Goal: Entertainment & Leisure: Consume media (video, audio)

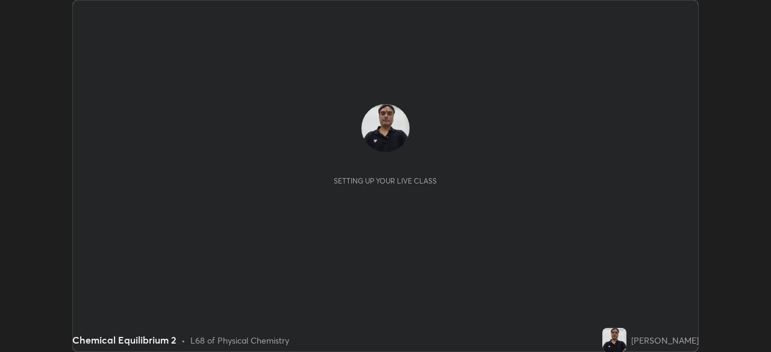
scroll to position [352, 771]
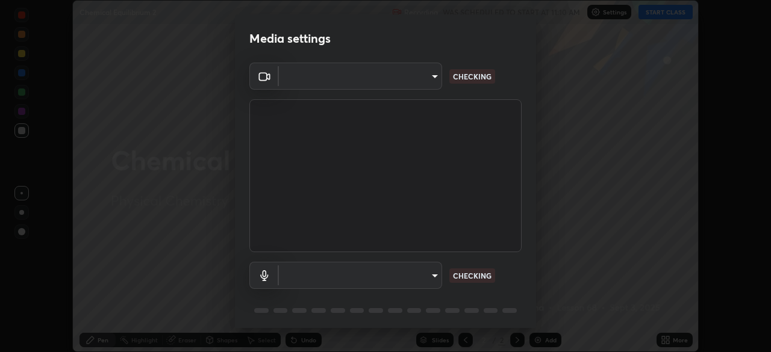
type input "55598c20c3627f74fde2fa62c56176c6afd958eb63f7086a397ce1464aa3371d"
type input "8978167cc43bbe15643b5c1650d15191c1591088b9b21ab250a75ec132c1516a"
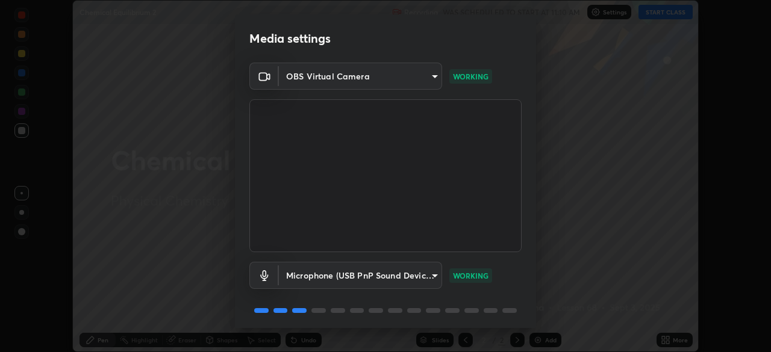
scroll to position [42, 0]
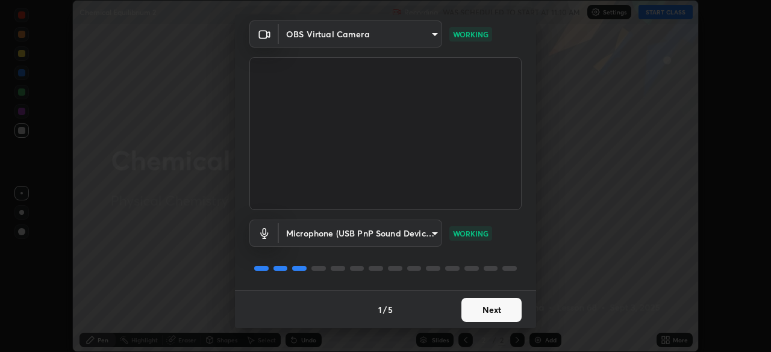
click at [492, 308] on button "Next" at bounding box center [491, 310] width 60 height 24
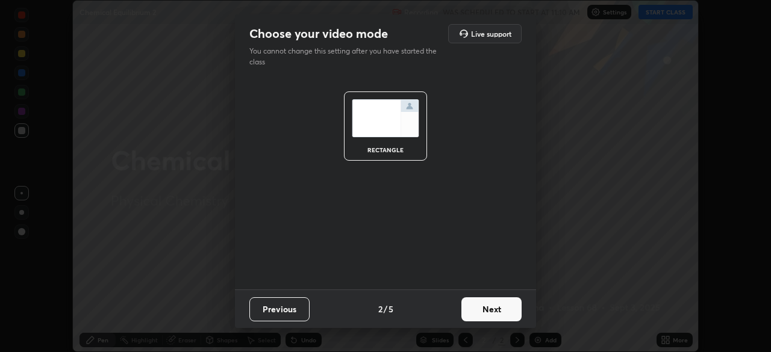
scroll to position [0, 0]
click at [490, 313] on button "Next" at bounding box center [491, 310] width 60 height 24
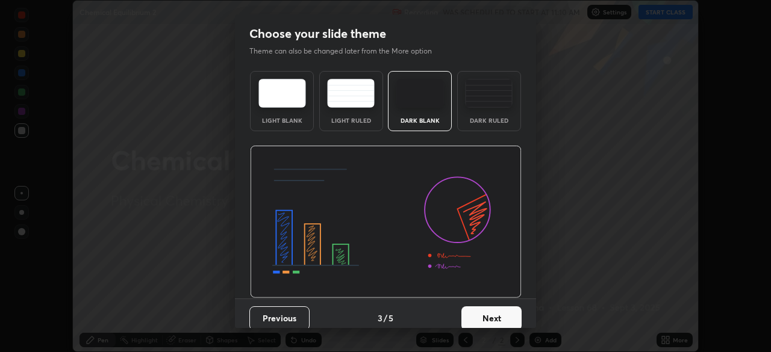
click at [490, 319] on button "Next" at bounding box center [491, 319] width 60 height 24
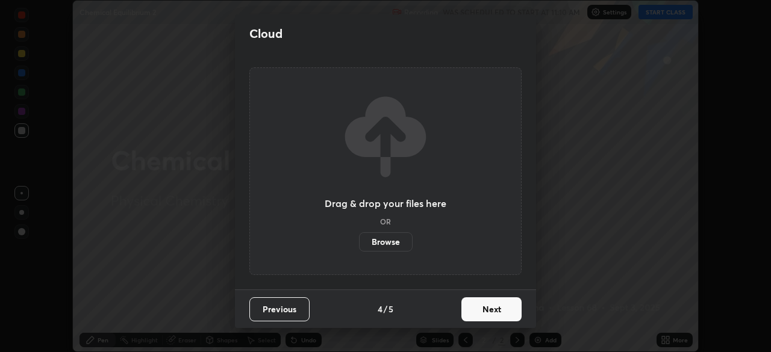
click at [492, 314] on button "Next" at bounding box center [491, 310] width 60 height 24
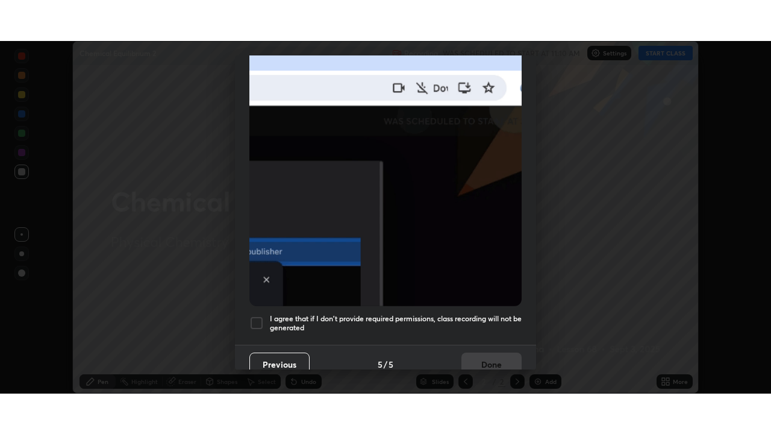
scroll to position [288, 0]
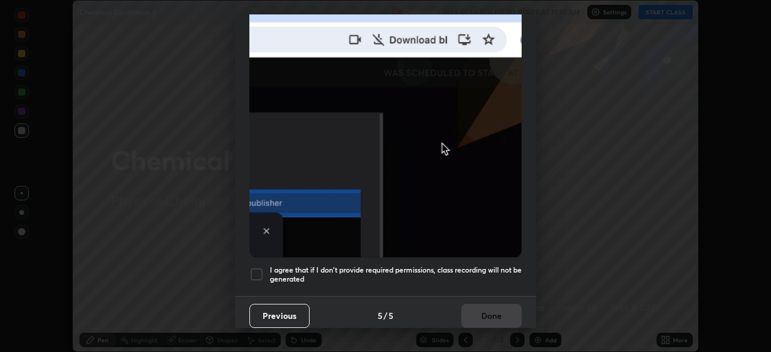
click at [256, 269] on div at bounding box center [256, 274] width 14 height 14
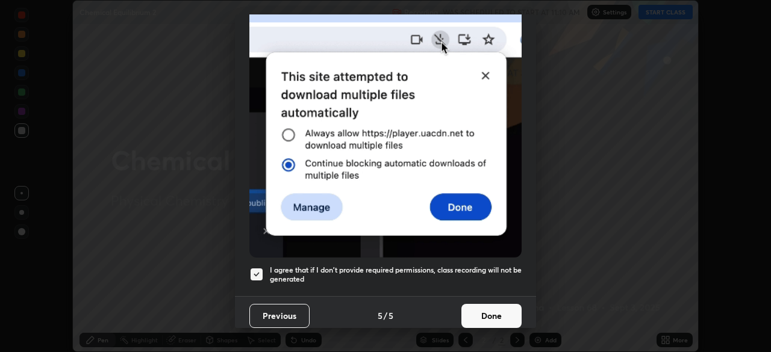
click at [495, 310] on button "Done" at bounding box center [491, 316] width 60 height 24
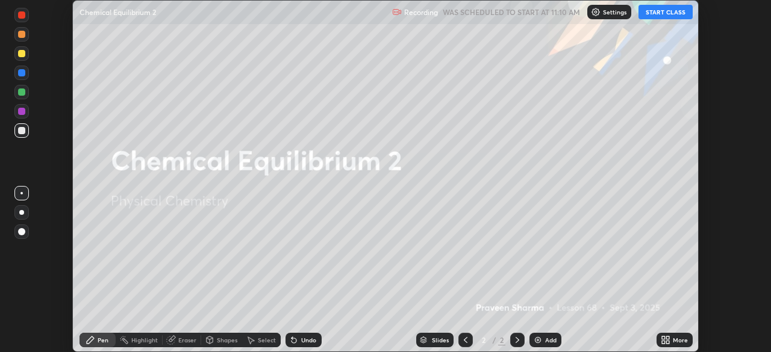
click at [663, 13] on button "START CLASS" at bounding box center [665, 12] width 54 height 14
click at [669, 339] on icon at bounding box center [667, 338] width 3 height 3
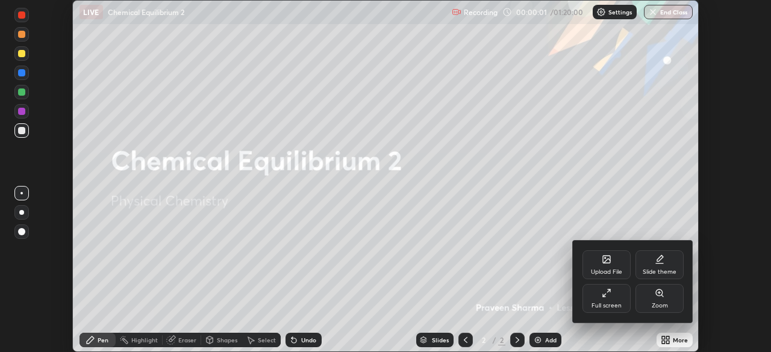
click at [610, 304] on div "Full screen" at bounding box center [606, 306] width 30 height 6
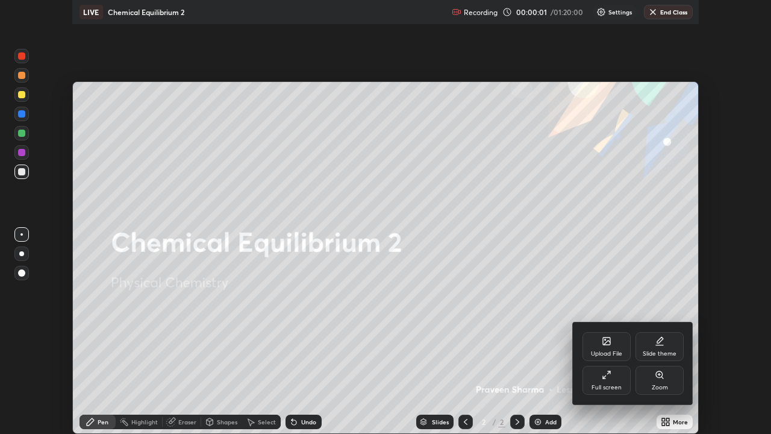
scroll to position [434, 771]
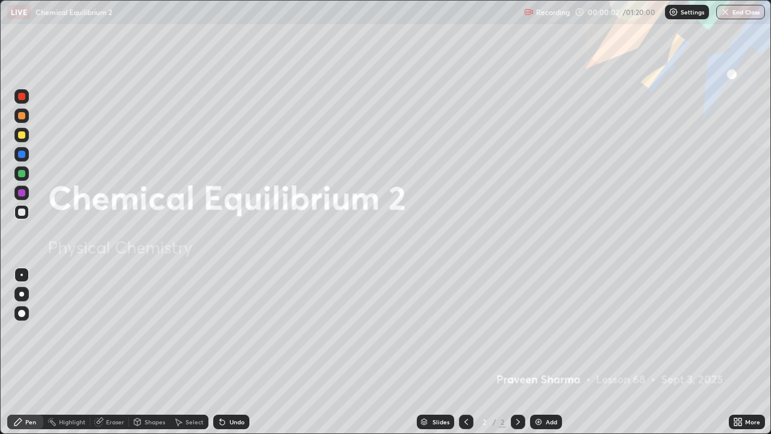
click at [553, 352] on div "Add" at bounding box center [551, 422] width 11 height 6
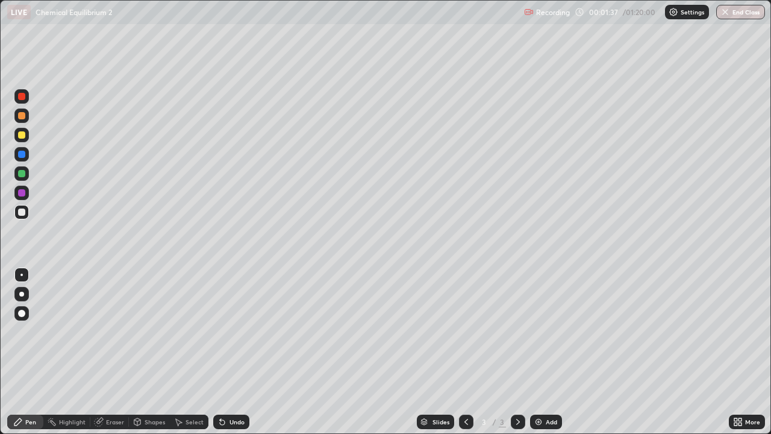
click at [239, 352] on div "Undo" at bounding box center [236, 422] width 15 height 6
click at [23, 137] on div at bounding box center [21, 134] width 7 height 7
click at [229, 352] on div "Undo" at bounding box center [236, 422] width 15 height 6
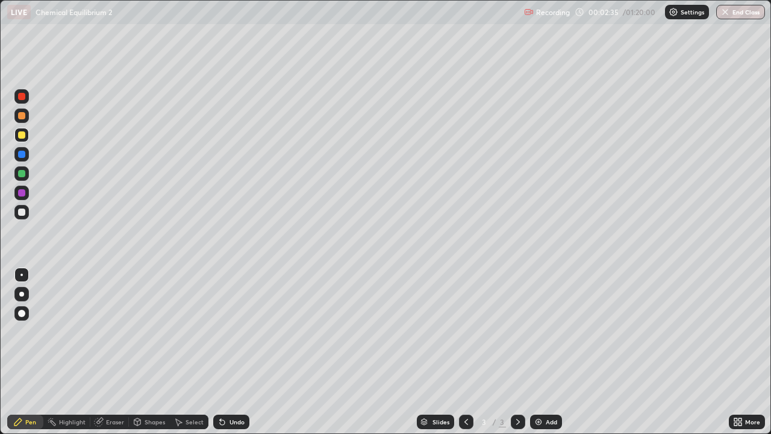
click at [230, 352] on div "Undo" at bounding box center [236, 422] width 15 height 6
click at [231, 352] on div "Undo" at bounding box center [236, 422] width 15 height 6
click at [22, 212] on div at bounding box center [21, 211] width 7 height 7
click at [540, 352] on img at bounding box center [539, 422] width 10 height 10
click at [237, 352] on div "Undo" at bounding box center [231, 421] width 36 height 14
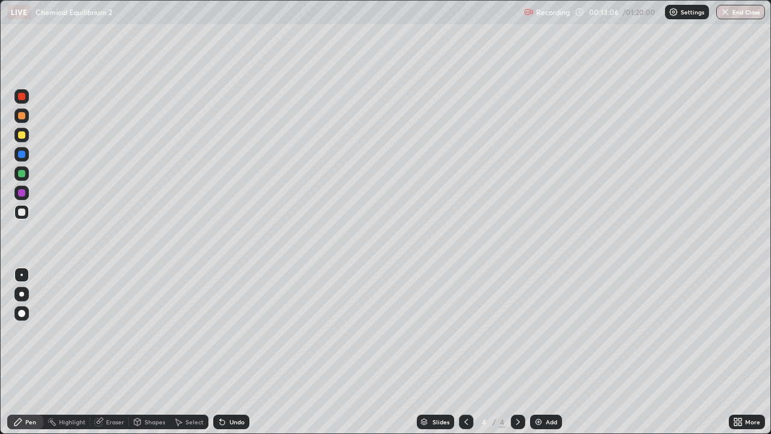
click at [234, 352] on div "Undo" at bounding box center [236, 422] width 15 height 6
click at [241, 352] on div "Undo" at bounding box center [236, 422] width 15 height 6
click at [236, 352] on div "Undo" at bounding box center [236, 422] width 15 height 6
click at [239, 352] on div "Undo" at bounding box center [236, 422] width 15 height 6
click at [242, 352] on div "Undo" at bounding box center [236, 422] width 15 height 6
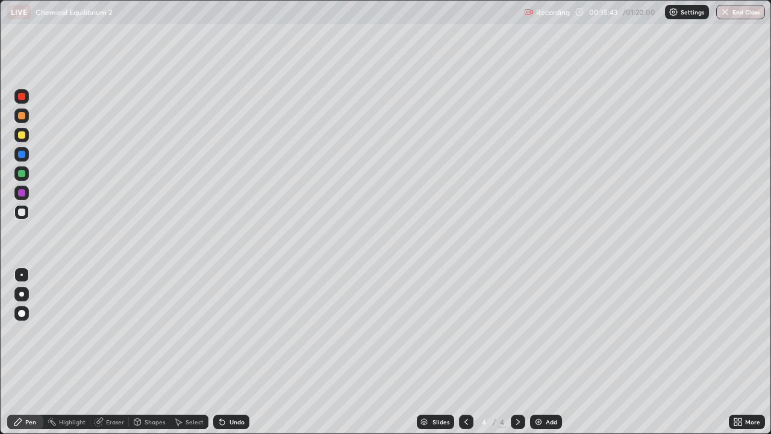
click at [24, 135] on div at bounding box center [21, 134] width 7 height 7
click at [546, 352] on div "Add" at bounding box center [551, 422] width 11 height 6
click at [23, 210] on div at bounding box center [21, 211] width 7 height 7
click at [234, 352] on div "Undo" at bounding box center [236, 422] width 15 height 6
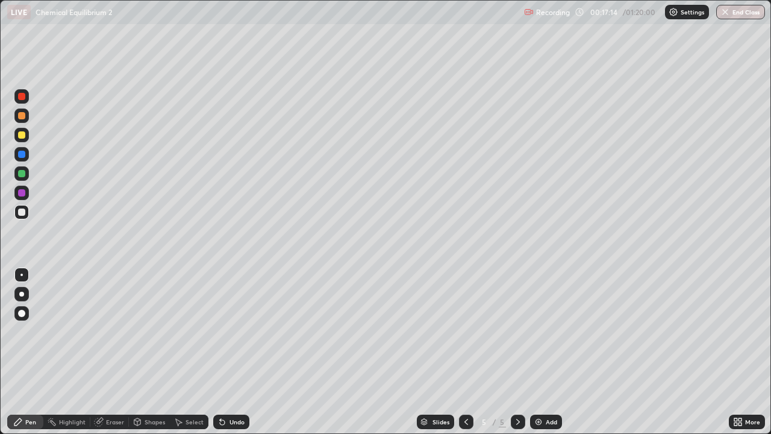
click at [240, 352] on div "Undo" at bounding box center [236, 422] width 15 height 6
click at [229, 352] on div "Undo" at bounding box center [236, 422] width 15 height 6
click at [237, 352] on div "Undo" at bounding box center [236, 422] width 15 height 6
click at [230, 352] on div "Undo" at bounding box center [236, 422] width 15 height 6
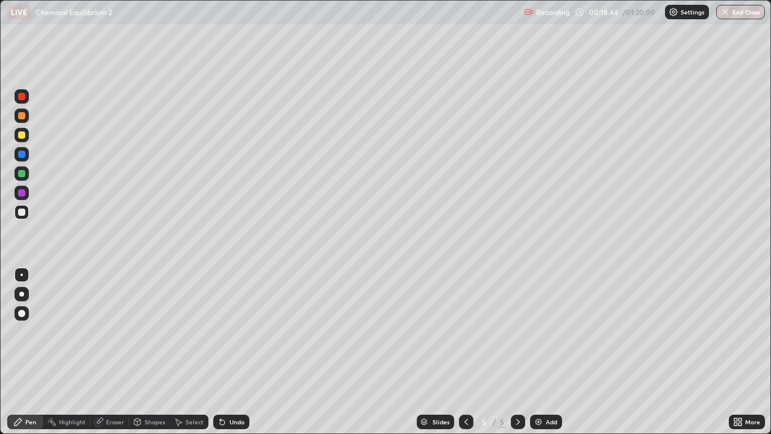
click at [541, 352] on img at bounding box center [539, 422] width 10 height 10
click at [538, 352] on img at bounding box center [539, 422] width 10 height 10
click at [219, 352] on icon at bounding box center [222, 422] width 10 height 10
click at [220, 352] on icon at bounding box center [222, 422] width 5 height 5
click at [238, 352] on div "Undo" at bounding box center [236, 422] width 15 height 6
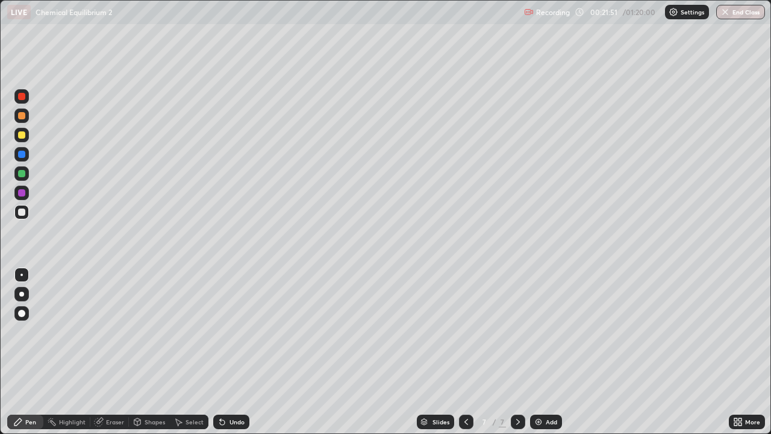
click at [234, 352] on div "Undo" at bounding box center [236, 422] width 15 height 6
click at [23, 133] on div at bounding box center [21, 134] width 7 height 7
click at [220, 352] on icon at bounding box center [222, 422] width 5 height 5
click at [236, 352] on div "Undo" at bounding box center [236, 422] width 15 height 6
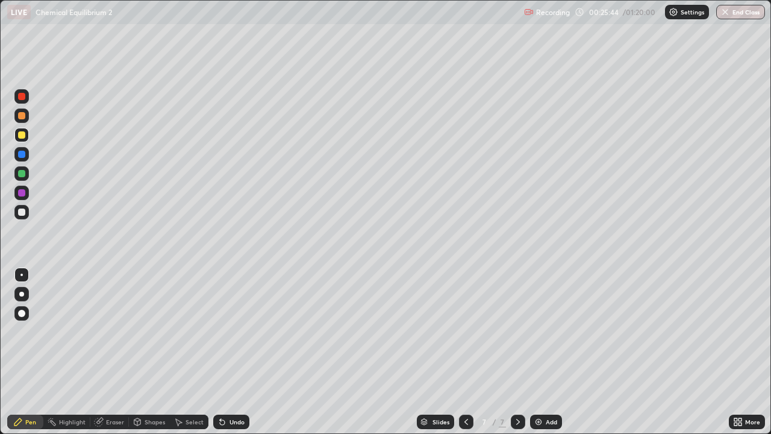
click at [543, 352] on div "Add" at bounding box center [546, 421] width 32 height 14
click at [23, 210] on div at bounding box center [21, 211] width 7 height 7
click at [245, 352] on div "Undo" at bounding box center [231, 421] width 36 height 14
click at [237, 352] on div "Undo" at bounding box center [236, 422] width 15 height 6
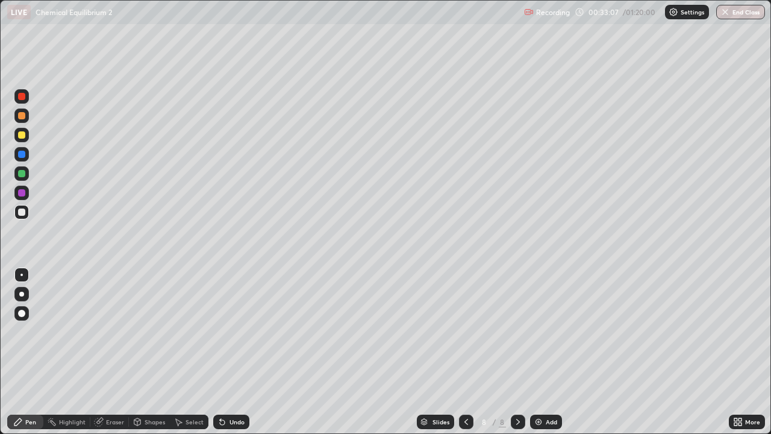
click at [536, 352] on img at bounding box center [539, 422] width 10 height 10
click at [534, 352] on img at bounding box center [539, 422] width 10 height 10
click at [231, 352] on div "Undo" at bounding box center [236, 422] width 15 height 6
click at [231, 352] on div "Undo" at bounding box center [231, 421] width 36 height 14
click at [239, 352] on div "Undo" at bounding box center [236, 422] width 15 height 6
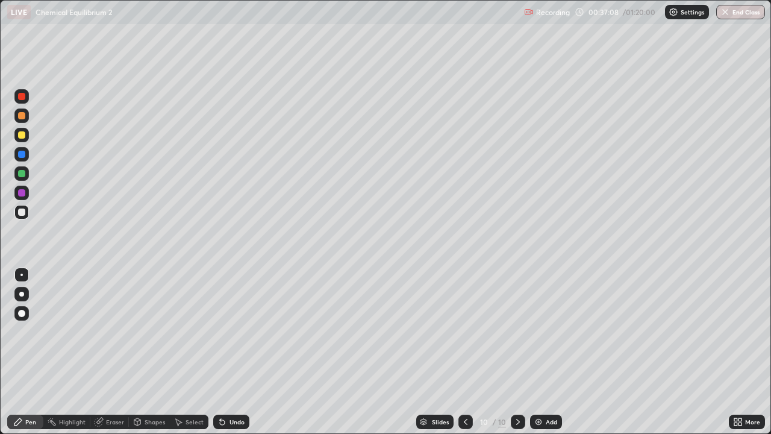
click at [240, 352] on div "Undo" at bounding box center [236, 422] width 15 height 6
click at [535, 352] on img at bounding box center [539, 422] width 10 height 10
click at [544, 352] on div "Add" at bounding box center [546, 421] width 32 height 14
click at [226, 352] on div "Undo" at bounding box center [231, 421] width 36 height 14
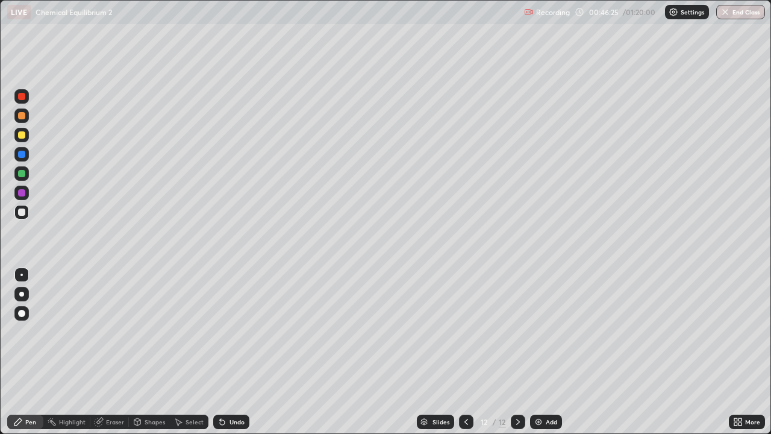
click at [235, 352] on div "Undo" at bounding box center [236, 422] width 15 height 6
click at [23, 137] on div at bounding box center [21, 134] width 7 height 7
click at [106, 352] on div "Eraser" at bounding box center [115, 422] width 18 height 6
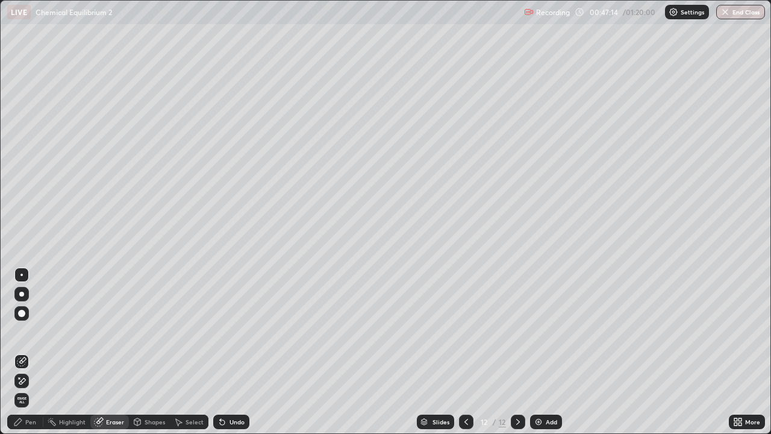
click at [30, 352] on div "Pen" at bounding box center [30, 422] width 11 height 6
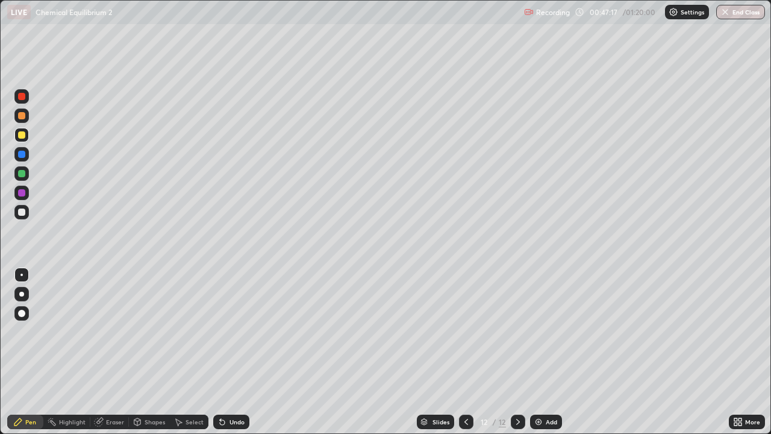
click at [220, 352] on icon at bounding box center [222, 422] width 5 height 5
click at [22, 212] on div at bounding box center [21, 211] width 7 height 7
click at [106, 352] on div "Eraser" at bounding box center [115, 422] width 18 height 6
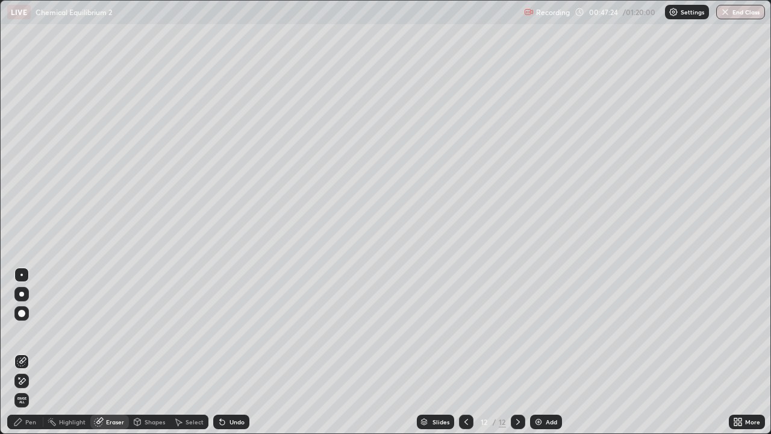
click at [28, 352] on div "Pen" at bounding box center [30, 422] width 11 height 6
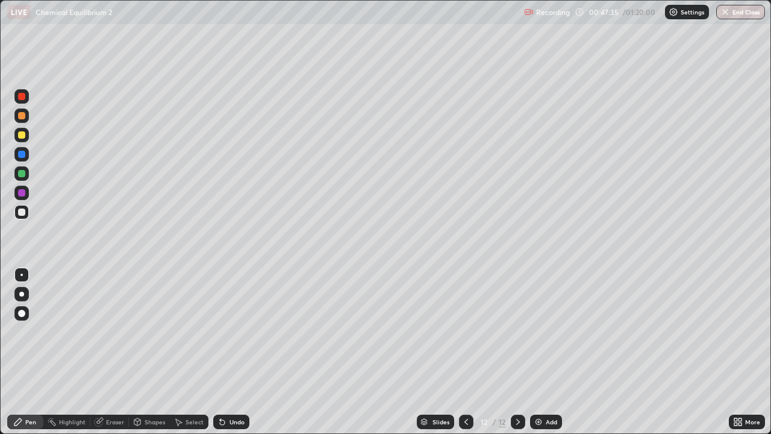
click at [108, 352] on div "Eraser" at bounding box center [115, 422] width 18 height 6
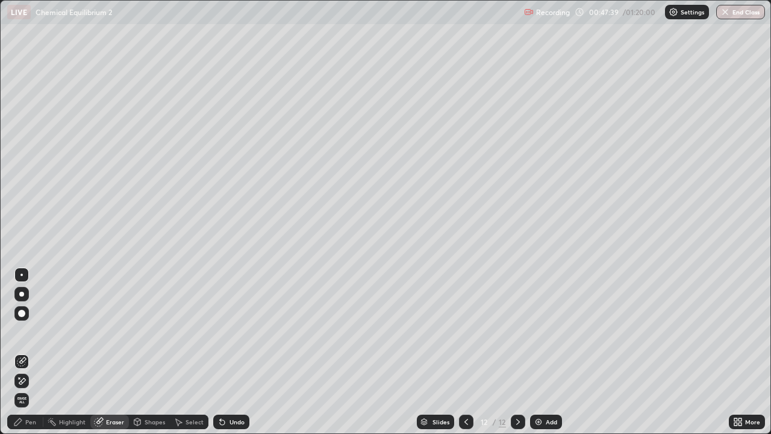
click at [29, 352] on div "Pen" at bounding box center [25, 421] width 36 height 14
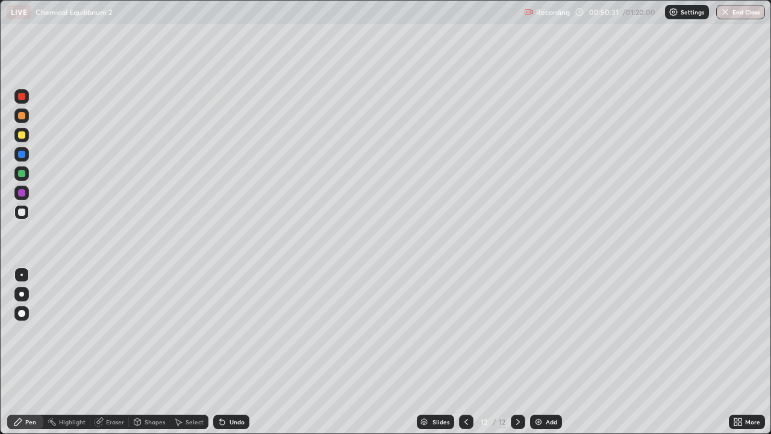
click at [535, 352] on img at bounding box center [539, 422] width 10 height 10
click at [231, 352] on div "Undo" at bounding box center [236, 422] width 15 height 6
click at [229, 352] on div "Undo" at bounding box center [236, 422] width 15 height 6
click at [228, 352] on div "Undo" at bounding box center [231, 421] width 36 height 14
click at [226, 352] on div "Undo" at bounding box center [231, 421] width 36 height 14
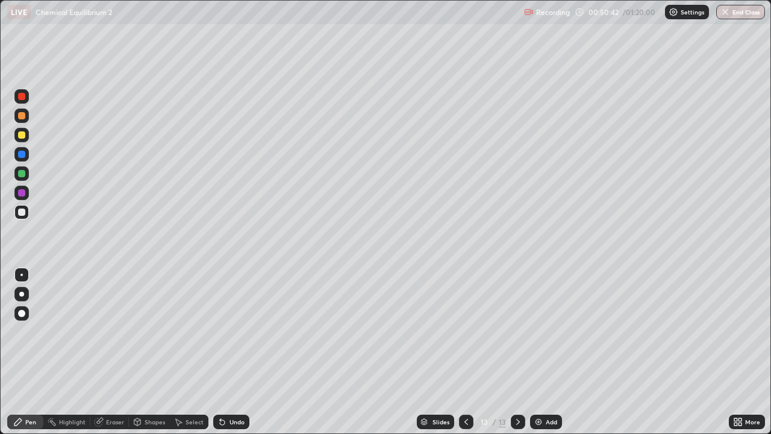
click at [229, 352] on div "Undo" at bounding box center [231, 421] width 36 height 14
click at [231, 352] on div "Undo" at bounding box center [236, 422] width 15 height 6
click at [20, 132] on div at bounding box center [21, 134] width 7 height 7
click at [27, 212] on div at bounding box center [21, 212] width 14 height 14
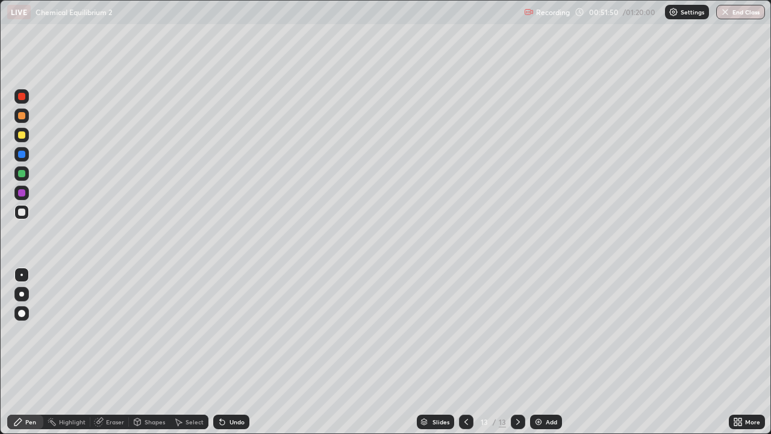
click at [226, 352] on div "Undo" at bounding box center [231, 421] width 36 height 14
click at [536, 352] on img at bounding box center [539, 422] width 10 height 10
click at [236, 352] on div "Undo" at bounding box center [236, 422] width 15 height 6
click at [223, 352] on icon at bounding box center [222, 422] width 10 height 10
click at [224, 352] on icon at bounding box center [222, 422] width 10 height 10
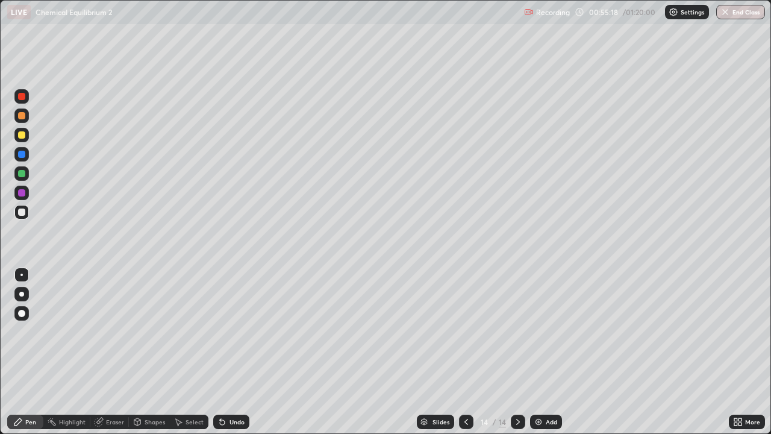
click at [223, 352] on icon at bounding box center [222, 422] width 5 height 5
click at [536, 352] on img at bounding box center [539, 422] width 10 height 10
click at [463, 352] on icon at bounding box center [466, 422] width 10 height 10
click at [464, 352] on icon at bounding box center [466, 422] width 10 height 10
click at [460, 352] on div at bounding box center [466, 421] width 14 height 14
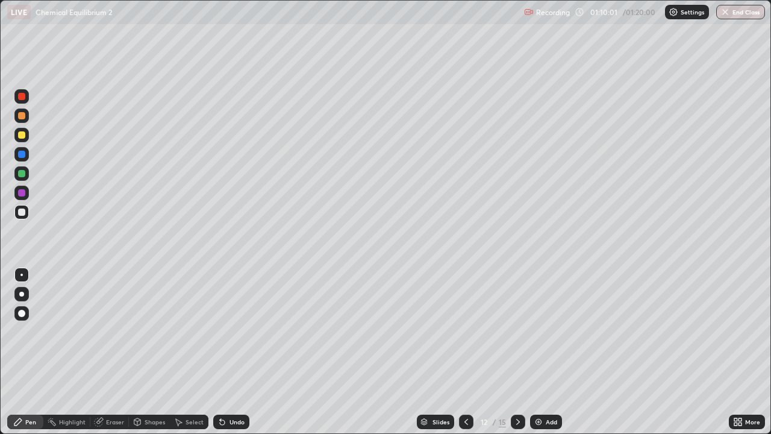
click at [461, 352] on icon at bounding box center [466, 422] width 10 height 10
click at [465, 352] on icon at bounding box center [466, 422] width 10 height 10
click at [465, 352] on icon at bounding box center [466, 422] width 4 height 6
click at [465, 352] on icon at bounding box center [466, 422] width 10 height 10
click at [463, 352] on icon at bounding box center [466, 422] width 10 height 10
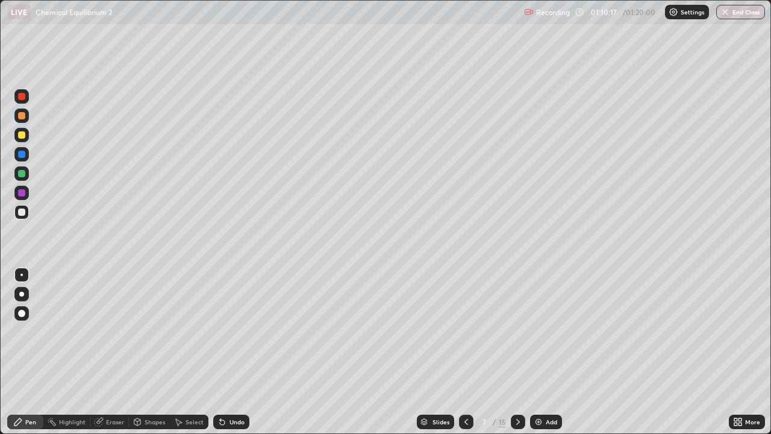
click at [466, 352] on icon at bounding box center [466, 422] width 4 height 6
click at [464, 352] on icon at bounding box center [466, 422] width 10 height 10
click at [518, 352] on icon at bounding box center [518, 422] width 10 height 10
click at [517, 352] on icon at bounding box center [518, 422] width 10 height 10
click at [515, 352] on icon at bounding box center [518, 422] width 10 height 10
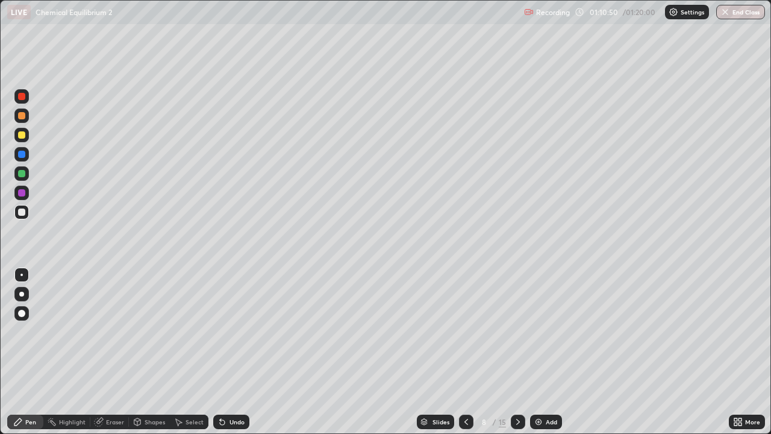
click at [516, 352] on icon at bounding box center [518, 422] width 10 height 10
click at [517, 352] on icon at bounding box center [518, 422] width 10 height 10
click at [514, 352] on icon at bounding box center [518, 422] width 10 height 10
click at [517, 352] on icon at bounding box center [518, 422] width 10 height 10
click at [465, 352] on icon at bounding box center [466, 422] width 10 height 10
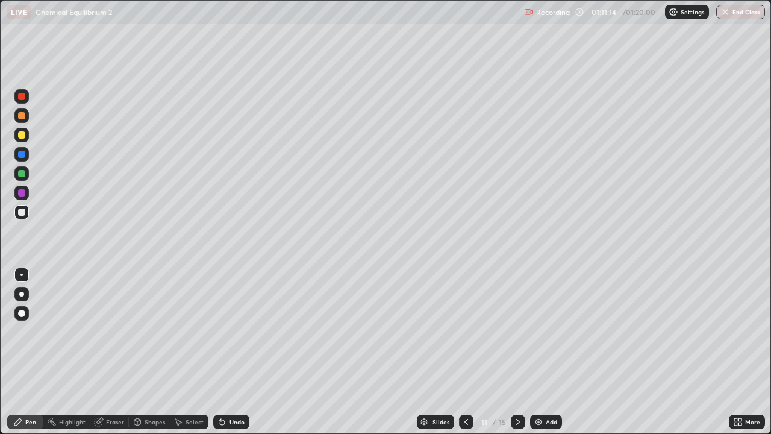
click at [465, 352] on icon at bounding box center [466, 422] width 10 height 10
click at [466, 352] on icon at bounding box center [466, 422] width 10 height 10
click at [469, 352] on div at bounding box center [466, 421] width 14 height 14
click at [465, 352] on icon at bounding box center [466, 422] width 4 height 6
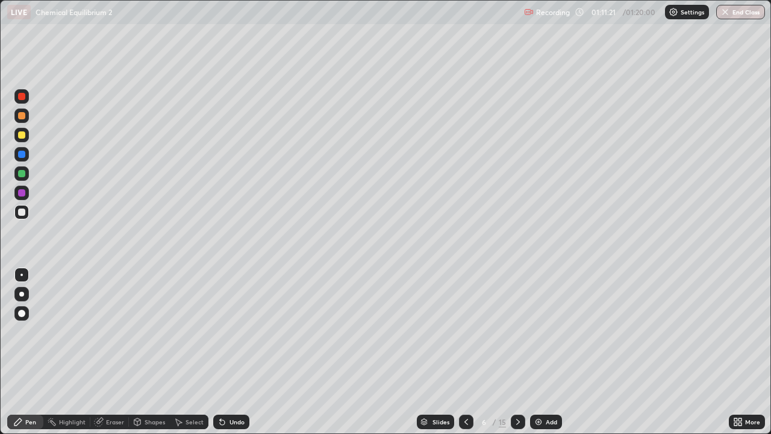
click at [465, 352] on icon at bounding box center [466, 422] width 10 height 10
click at [519, 352] on icon at bounding box center [518, 422] width 10 height 10
click at [523, 352] on div at bounding box center [518, 422] width 14 height 24
click at [517, 352] on icon at bounding box center [518, 422] width 10 height 10
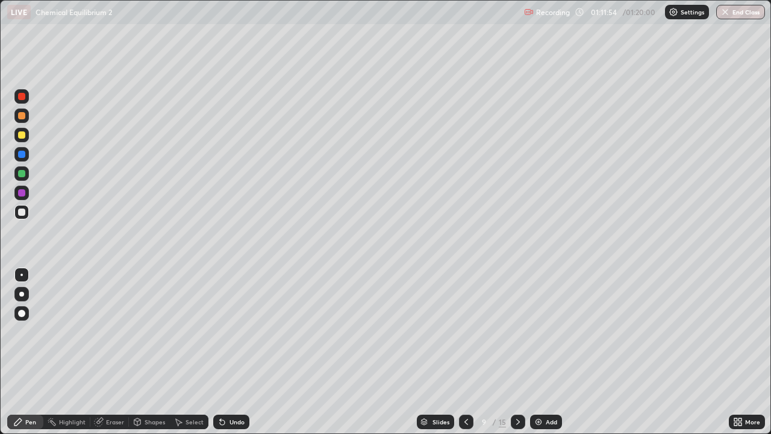
click at [517, 352] on icon at bounding box center [518, 422] width 10 height 10
click at [513, 352] on icon at bounding box center [518, 422] width 10 height 10
click at [511, 352] on div at bounding box center [518, 421] width 14 height 14
click at [503, 352] on div "15" at bounding box center [502, 421] width 7 height 11
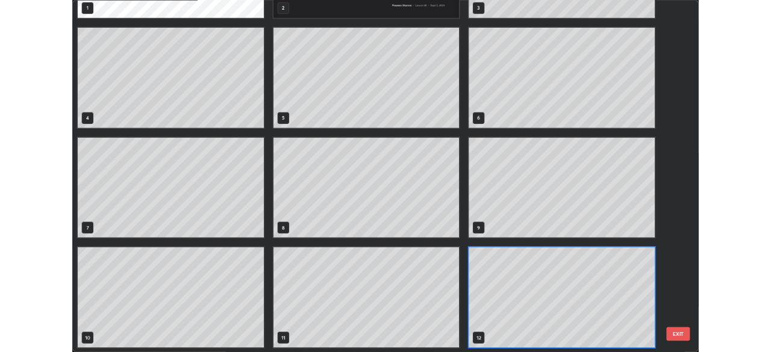
scroll to position [429, 764]
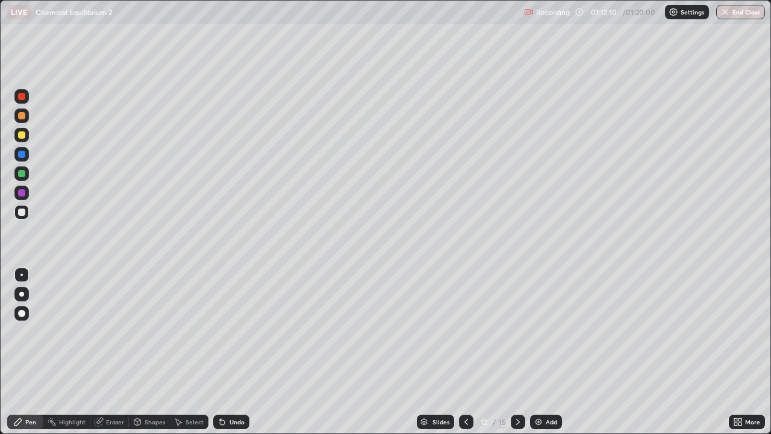
click at [465, 352] on icon at bounding box center [466, 422] width 10 height 10
click at [469, 352] on icon at bounding box center [466, 422] width 10 height 10
click at [470, 352] on div at bounding box center [466, 422] width 14 height 24
click at [463, 352] on div at bounding box center [466, 422] width 14 height 24
click at [461, 352] on div at bounding box center [466, 421] width 14 height 14
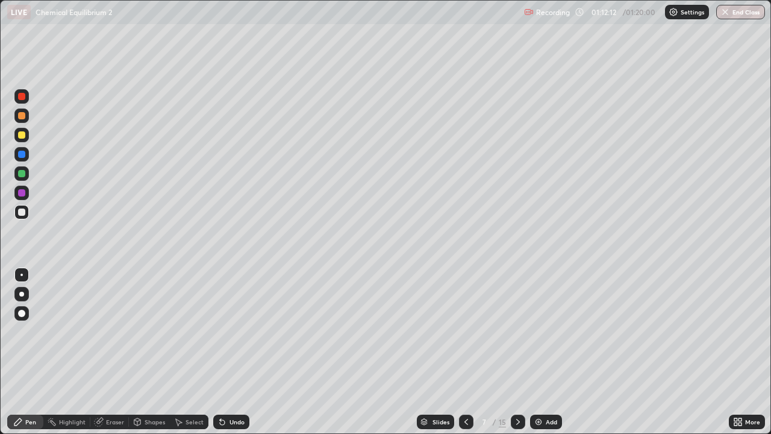
click at [459, 352] on div at bounding box center [466, 421] width 14 height 14
click at [464, 352] on icon at bounding box center [466, 422] width 10 height 10
click at [468, 352] on icon at bounding box center [466, 422] width 10 height 10
click at [516, 352] on icon at bounding box center [518, 422] width 4 height 6
click at [517, 352] on icon at bounding box center [518, 422] width 10 height 10
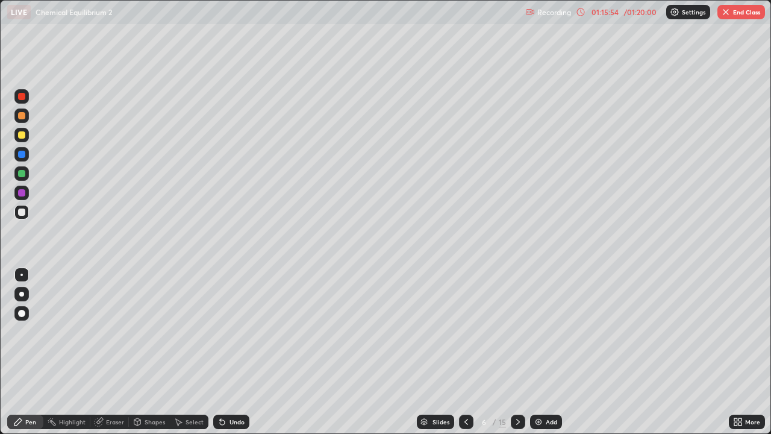
click at [516, 352] on icon at bounding box center [518, 422] width 10 height 10
click at [518, 352] on icon at bounding box center [518, 422] width 4 height 6
click at [516, 352] on icon at bounding box center [518, 422] width 10 height 10
click at [517, 352] on icon at bounding box center [518, 422] width 4 height 6
click at [517, 352] on icon at bounding box center [518, 422] width 10 height 10
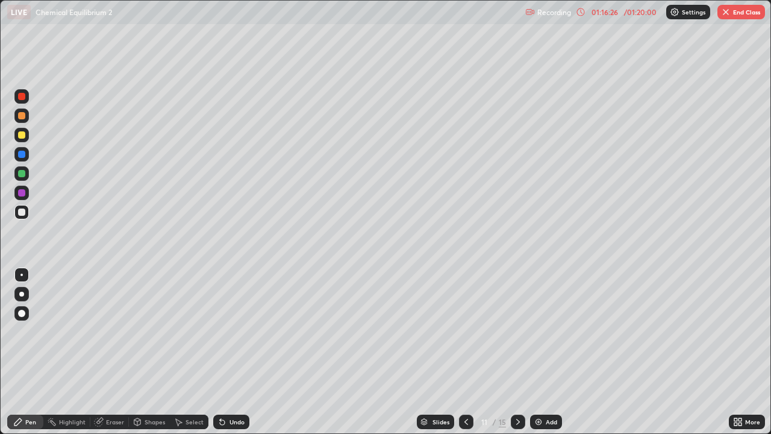
click at [517, 352] on icon at bounding box center [518, 422] width 10 height 10
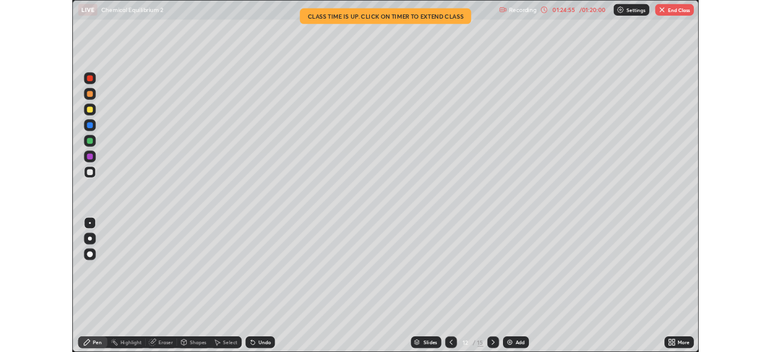
scroll to position [59881, 59463]
